Goal: Information Seeking & Learning: Learn about a topic

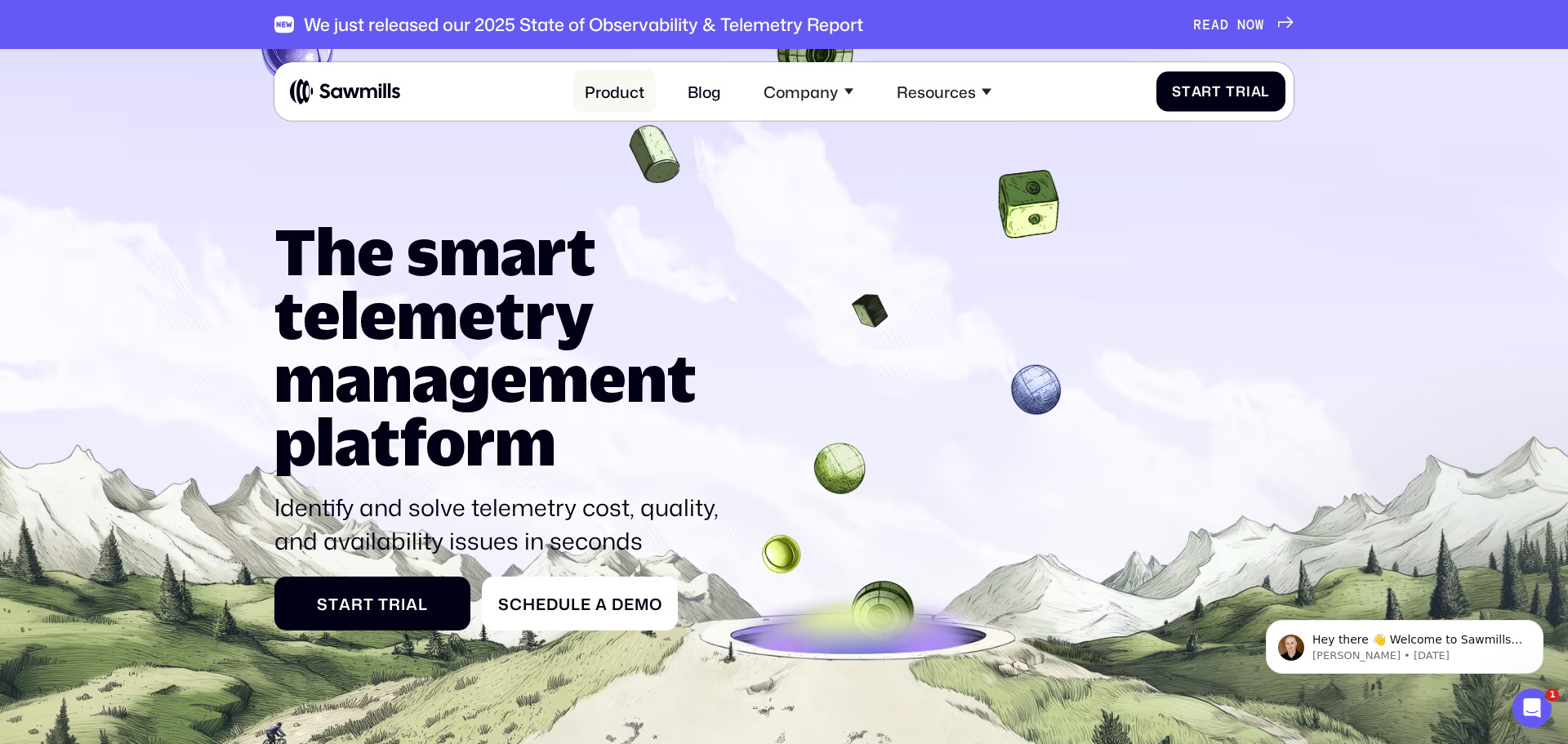
click at [611, 89] on link "Product" at bounding box center [614, 90] width 84 height 42
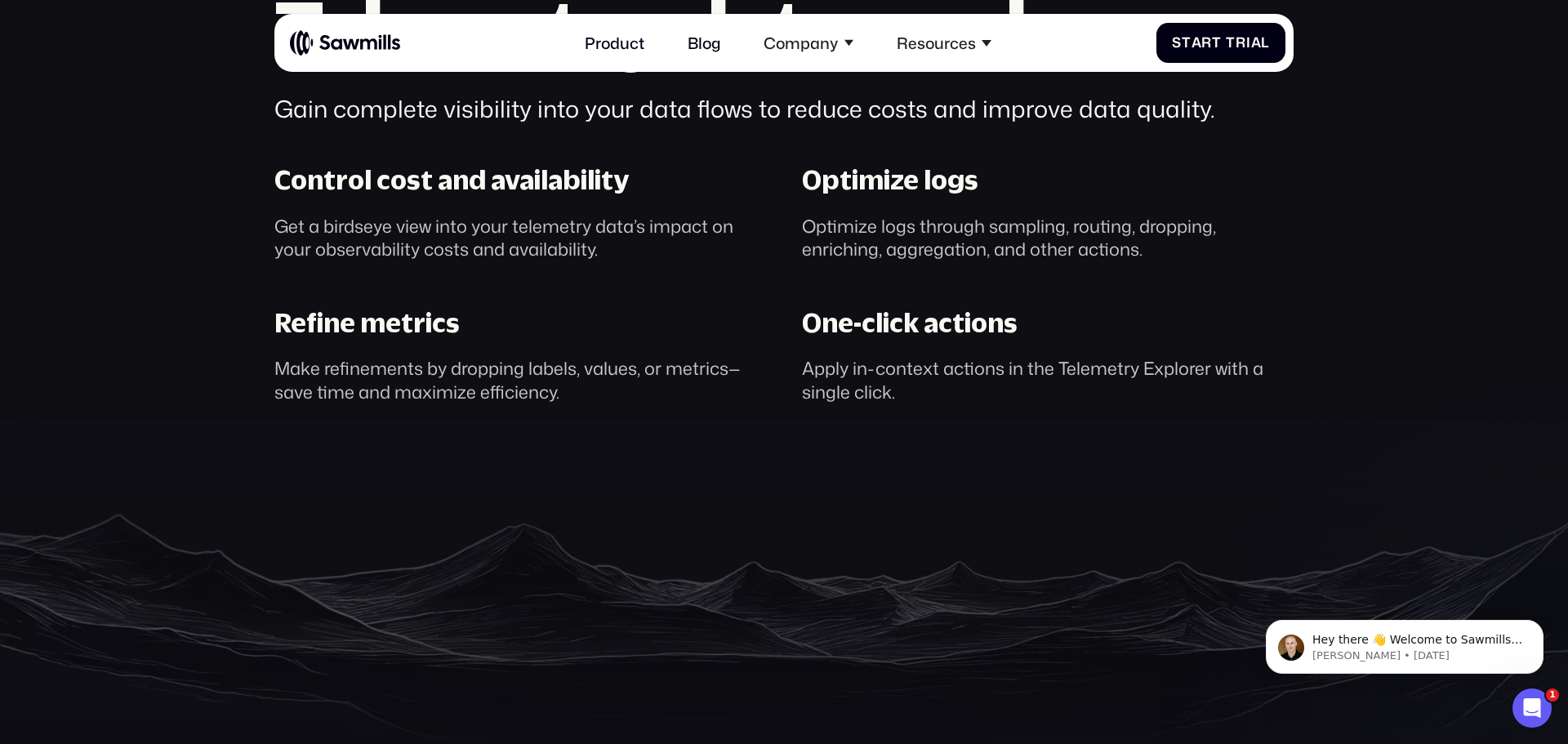
scroll to position [1338, 0]
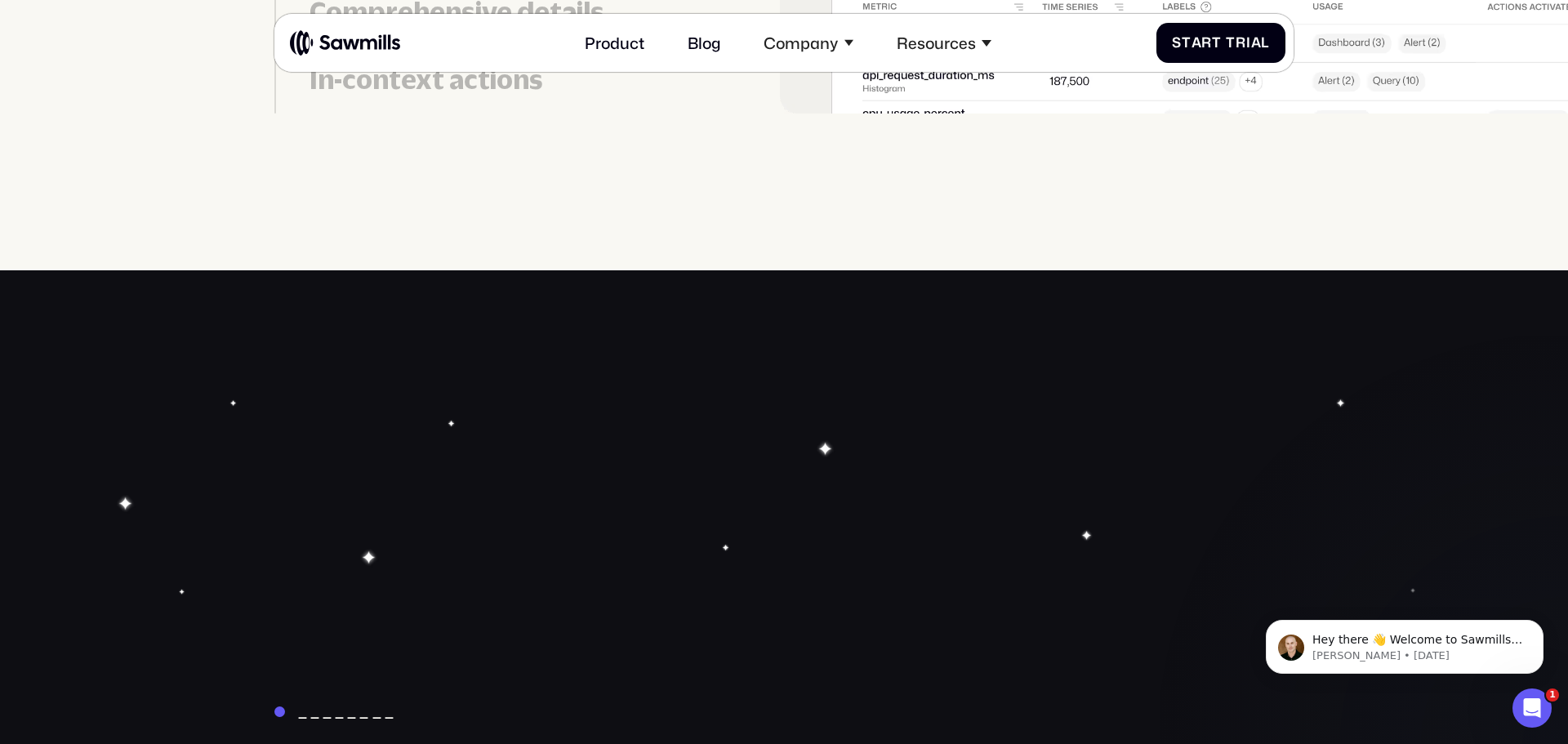
scroll to position [4990, 0]
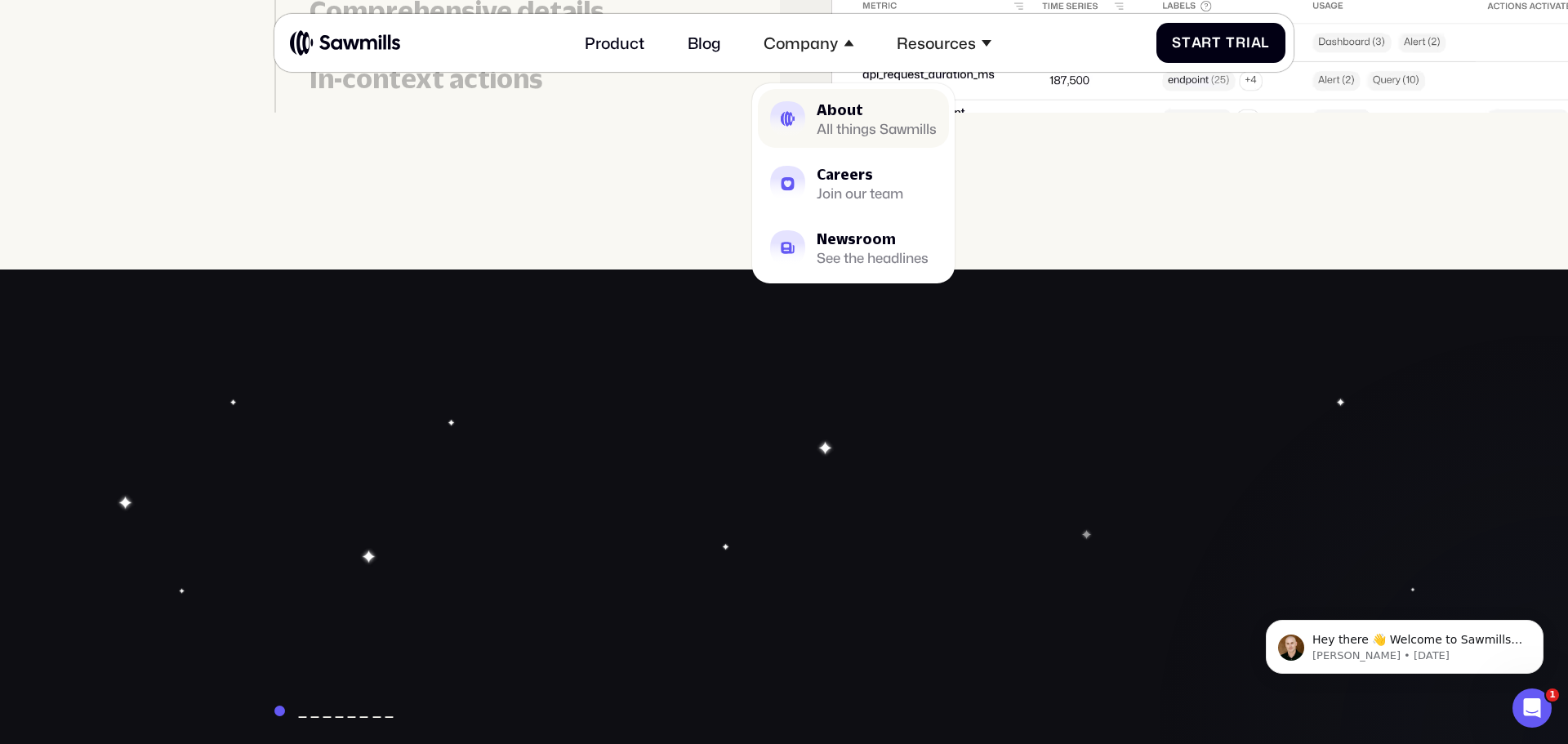
click at [812, 104] on link "About All things Sawmills" at bounding box center [853, 119] width 191 height 59
